Goal: Find specific page/section: Find specific page/section

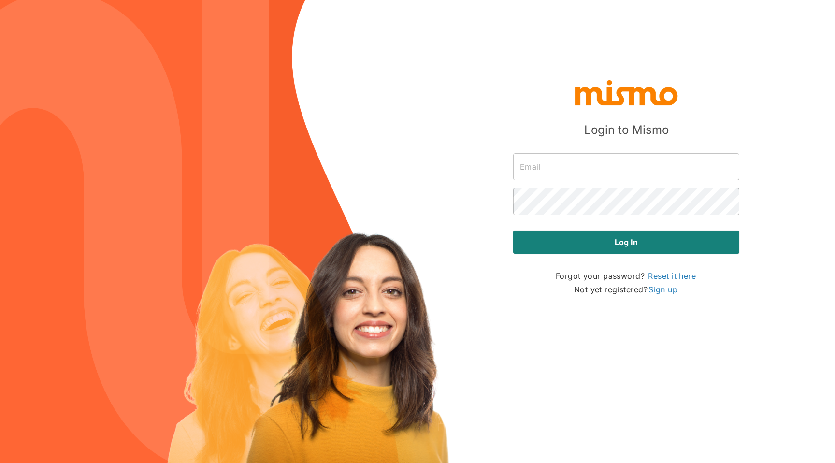
click at [567, 166] on input "text" at bounding box center [626, 166] width 226 height 27
type input "[PERSON_NAME][EMAIL_ADDRESS][PERSON_NAME][DOMAIN_NAME]"
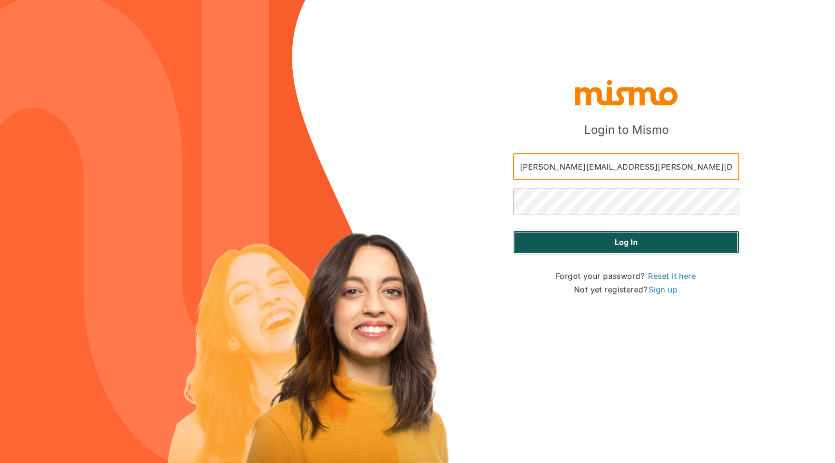
click at [600, 237] on button "Log in" at bounding box center [626, 242] width 226 height 23
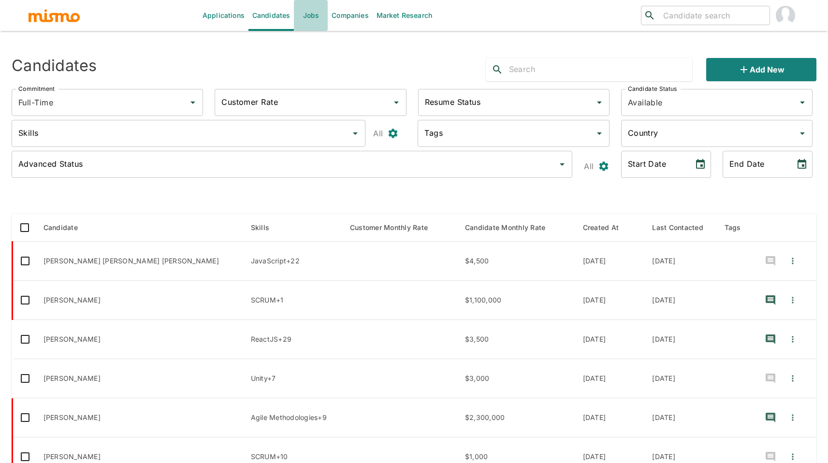
click at [312, 22] on link "Jobs" at bounding box center [311, 15] width 34 height 31
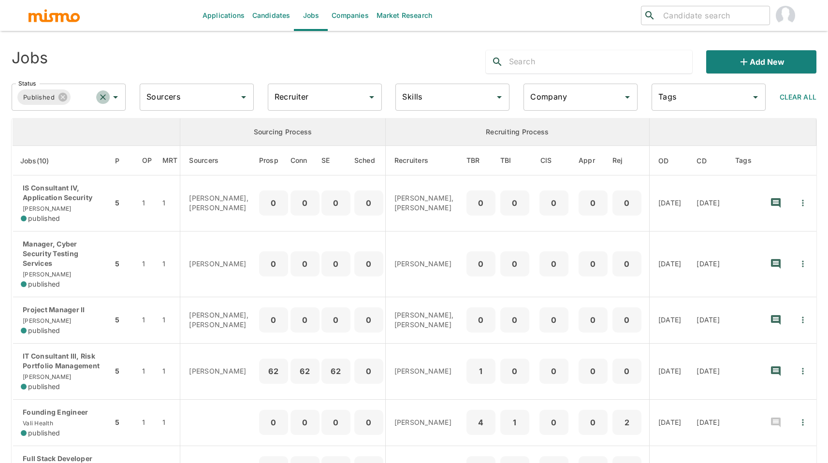
click at [104, 102] on button "Clear" at bounding box center [103, 97] width 14 height 14
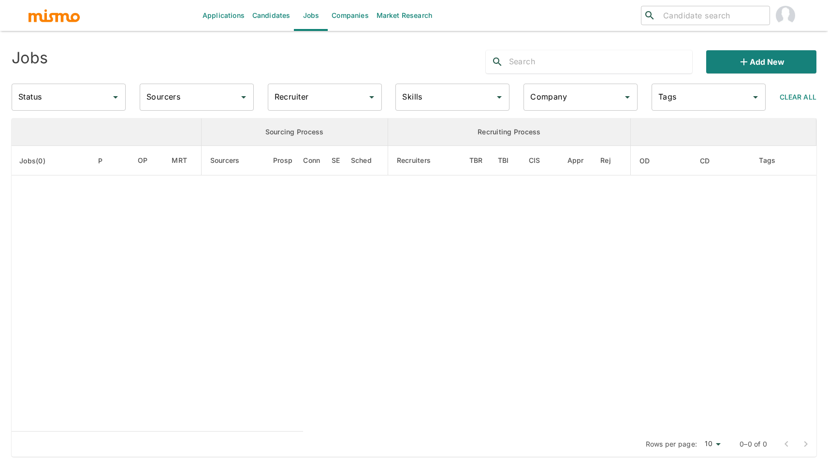
click at [114, 96] on icon "Open" at bounding box center [115, 97] width 5 height 2
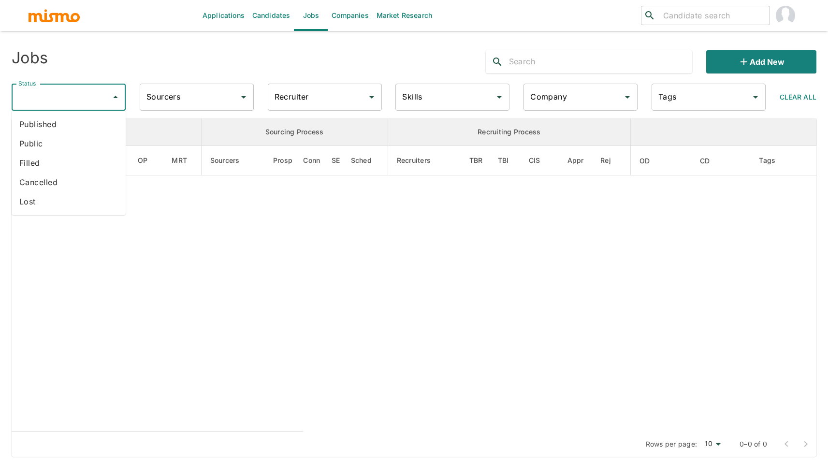
click at [71, 180] on li "Cancelled" at bounding box center [69, 182] width 114 height 19
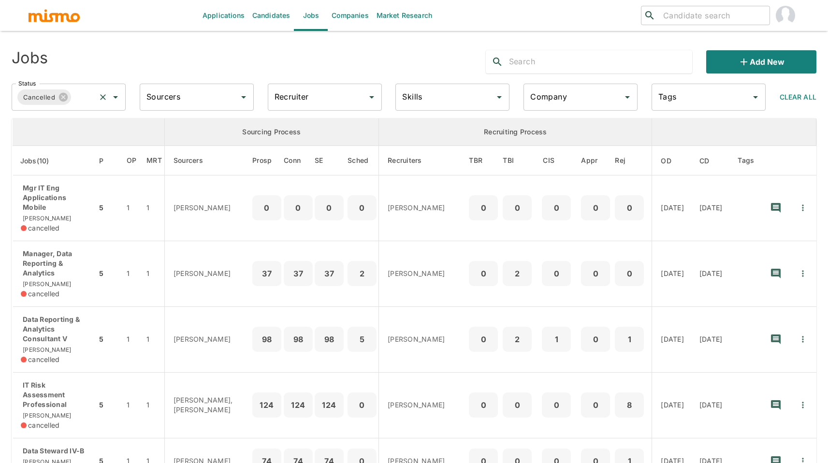
click at [101, 97] on icon "Clear" at bounding box center [103, 97] width 10 height 10
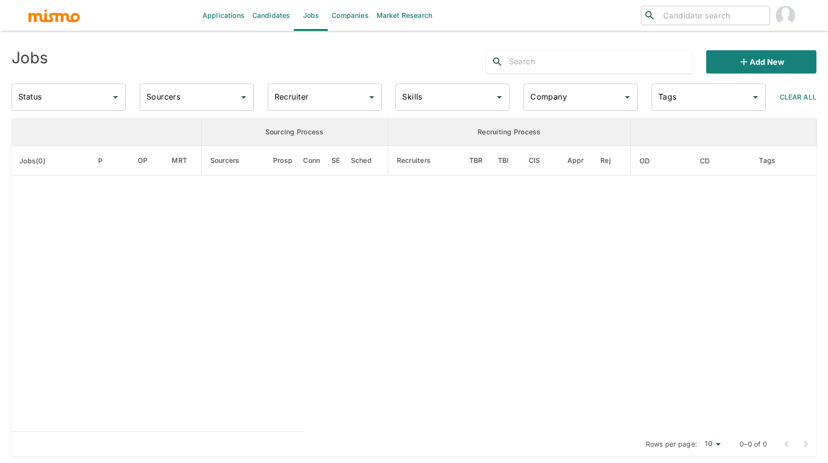
click at [73, 93] on input "Status" at bounding box center [61, 97] width 91 height 18
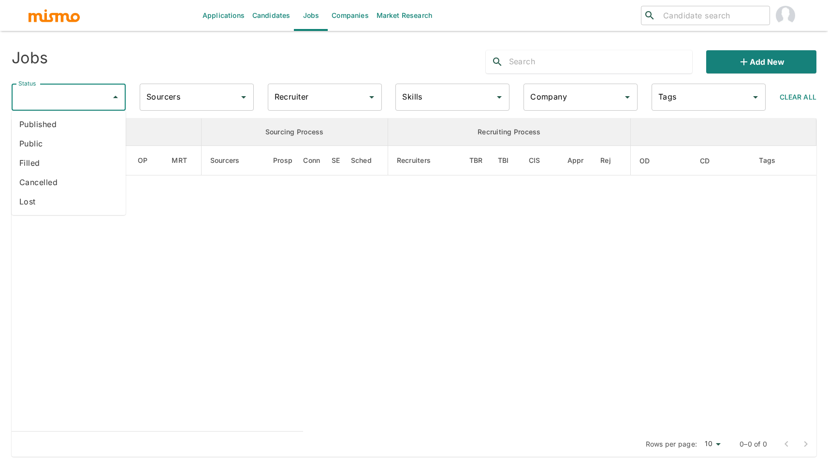
click at [53, 144] on li "Public" at bounding box center [69, 143] width 114 height 19
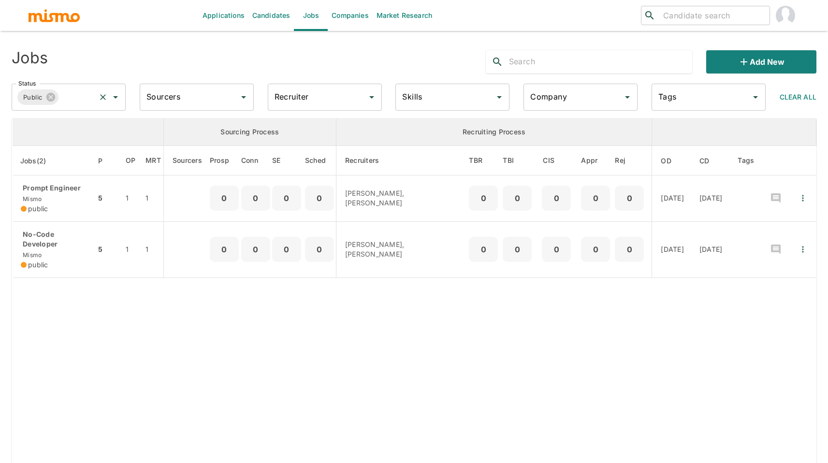
click at [102, 98] on icon "Clear" at bounding box center [103, 97] width 6 height 6
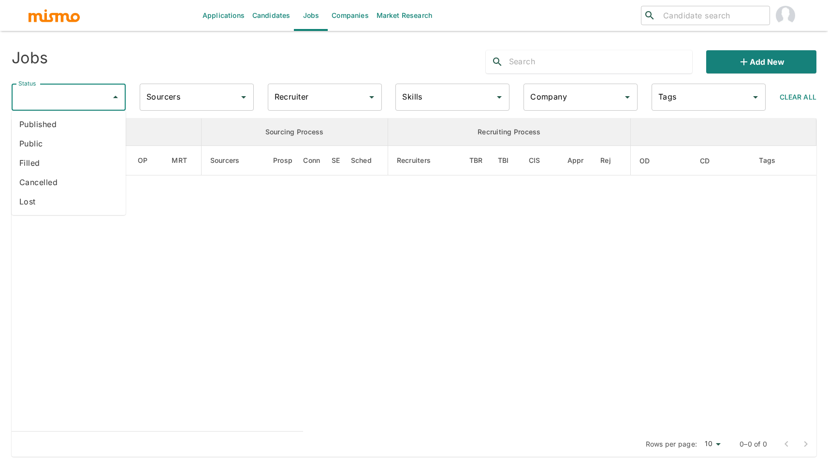
click at [87, 97] on input "Status" at bounding box center [61, 97] width 91 height 18
click at [71, 130] on li "Published" at bounding box center [69, 124] width 114 height 19
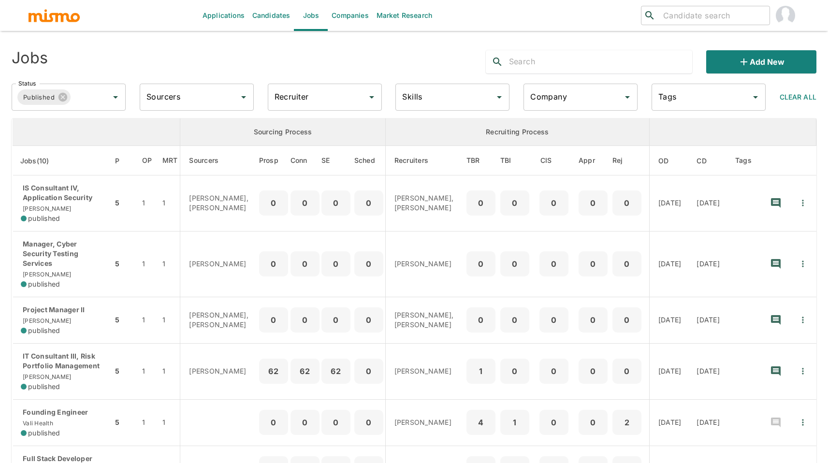
click at [546, 68] on input "text" at bounding box center [601, 61] width 184 height 15
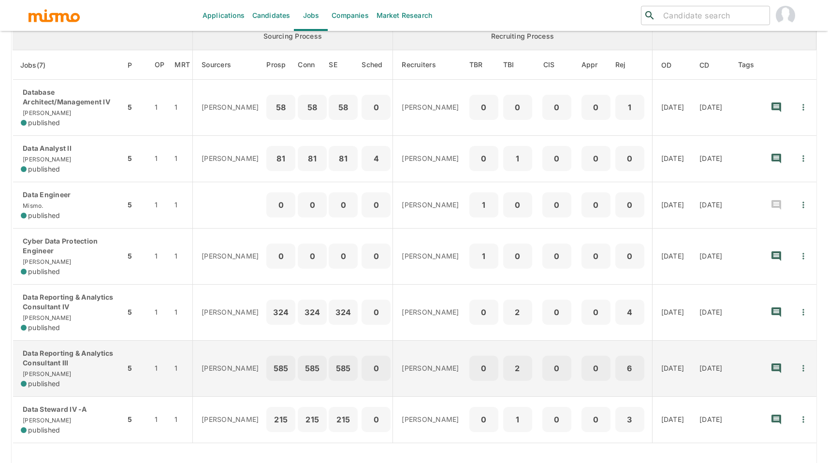
scroll to position [99, 0]
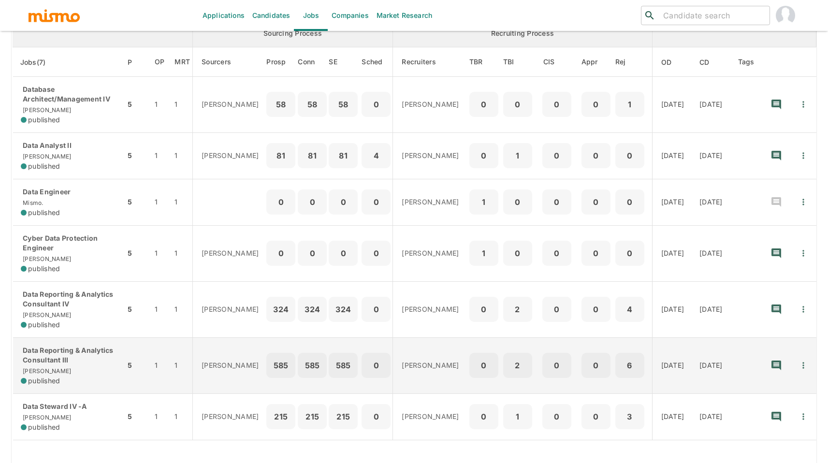
type input "data"
click at [37, 357] on p "Data Reporting & Analytics Consultant III" at bounding box center [69, 355] width 97 height 19
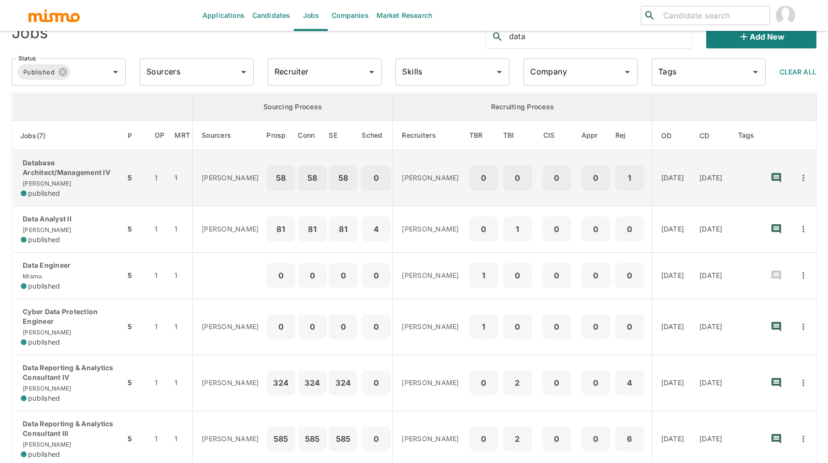
scroll to position [0, 0]
